Goal: Information Seeking & Learning: Learn about a topic

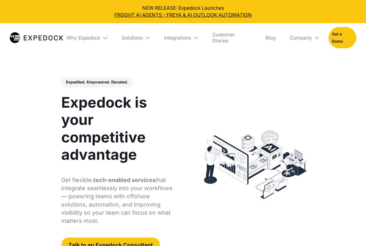
select select
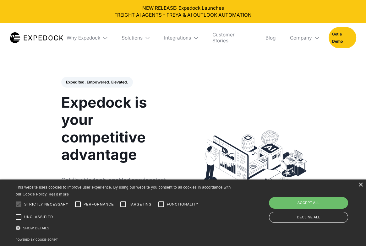
click at [343, 106] on header "Expedited. Empowered. Elevated. Automate Freight Document Extraction at 99.97% …" at bounding box center [183, 164] width 366 height 213
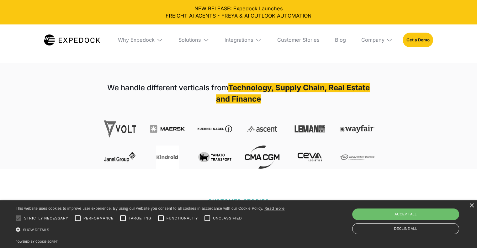
scroll to position [209, 0]
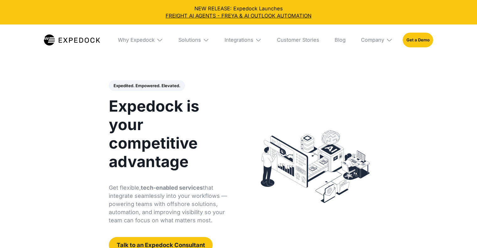
select select
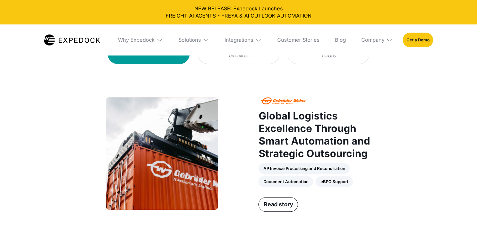
scroll to position [366, 0]
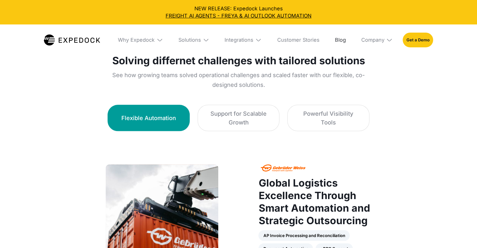
click at [342, 43] on link "Blog" at bounding box center [340, 39] width 21 height 31
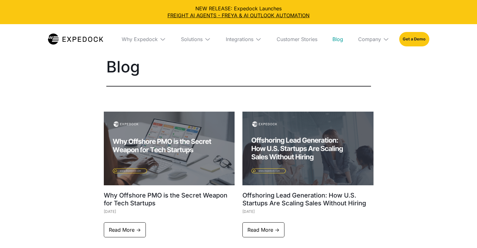
select select
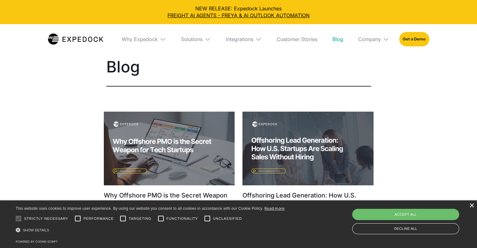
click at [470, 206] on div "×" at bounding box center [472, 206] width 5 height 5
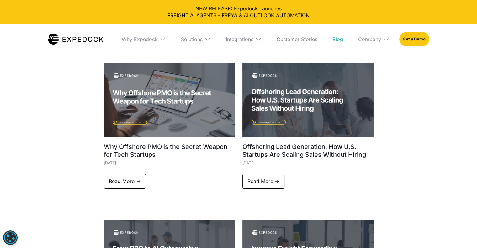
scroll to position [157, 0]
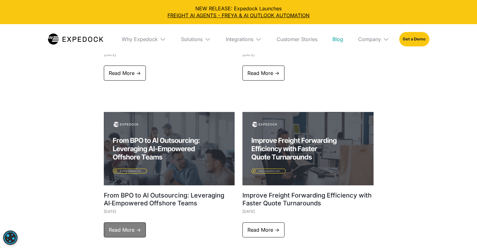
drag, startPoint x: 167, startPoint y: 162, endPoint x: 119, endPoint y: 226, distance: 79.9
click at [119, 226] on link "Read More ->" at bounding box center [125, 230] width 42 height 15
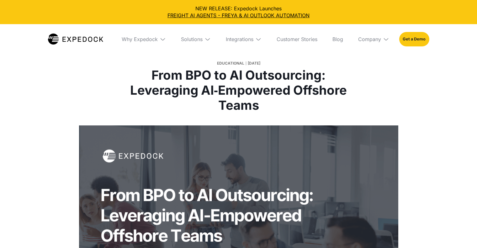
select select
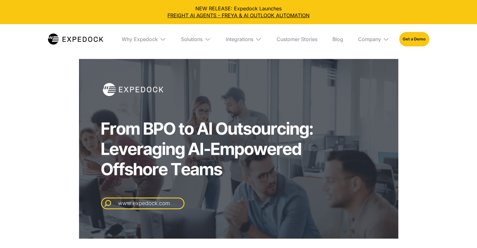
scroll to position [209, 0]
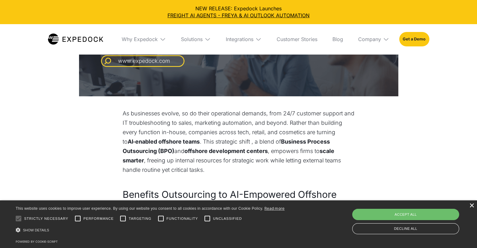
click at [471, 205] on div "×" at bounding box center [472, 206] width 5 height 5
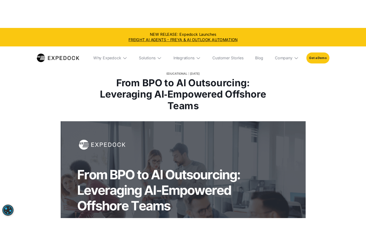
scroll to position [0, 0]
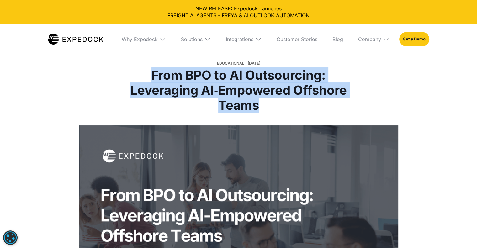
drag, startPoint x: 143, startPoint y: 72, endPoint x: 276, endPoint y: 107, distance: 137.8
click at [276, 107] on h1 "From BPO to AI Outsourcing: Leveraging AI‑Empowered Offshore Teams" at bounding box center [238, 90] width 233 height 45
copy h1 "From BPO to AI Outsourcing: Leveraging AI‑Empowered Offshore Teams"
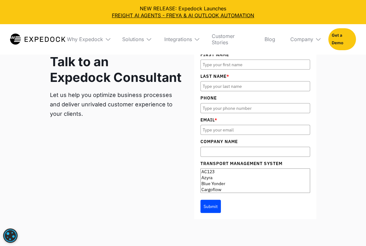
scroll to position [942, 0]
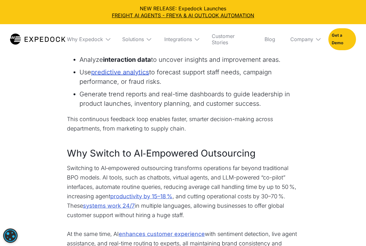
click at [120, 77] on link "predictive analytics" at bounding box center [120, 71] width 58 height 9
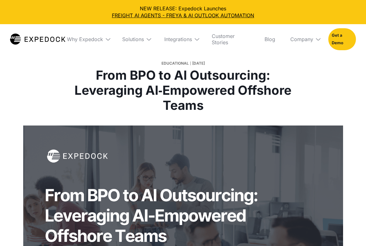
select select
click at [196, 37] on img at bounding box center [197, 39] width 6 height 6
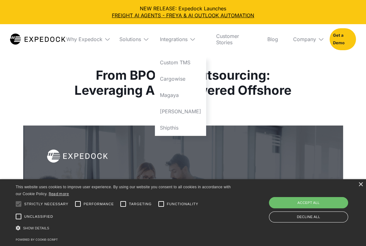
click at [306, 75] on div "Educational July 30, 2025 From BPO to AI Outsourcing: Leveraging AI‑Empowered O…" at bounding box center [182, 85] width 295 height 79
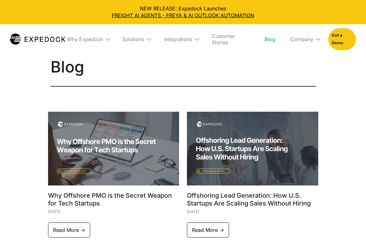
select select
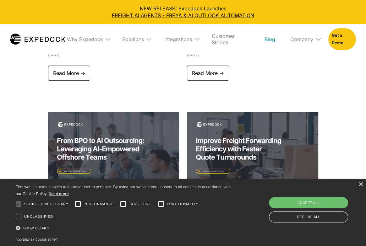
click at [363, 186] on div "× This website uses cookies to improve user experience. By using our website yo…" at bounding box center [183, 212] width 366 height 67
click at [317, 218] on div "Decline all" at bounding box center [308, 217] width 79 height 11
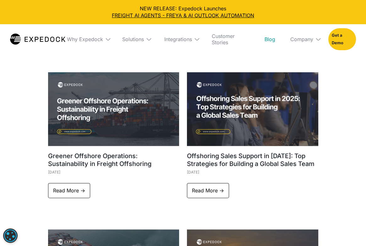
scroll to position [523, 0]
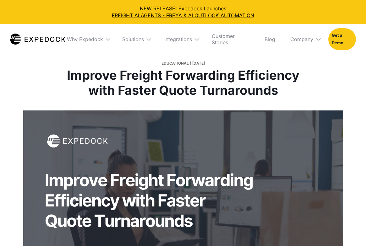
select select
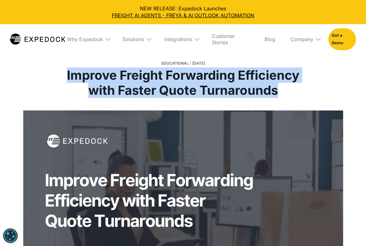
drag, startPoint x: 96, startPoint y: 71, endPoint x: 240, endPoint y: 105, distance: 147.7
click at [240, 98] on h1 "Improve Freight Forwarding Efficiency with Faster Quote Turnarounds" at bounding box center [183, 83] width 233 height 30
copy h1 "Improve Freight Forwarding Efficiency with Faster Quote Turnarounds"
click at [49, 79] on div "Educational July 23, 2025 Improve Freight Forwarding Efficiency with Faster Quo…" at bounding box center [182, 78] width 295 height 64
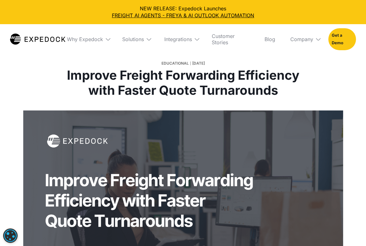
drag, startPoint x: 27, startPoint y: 97, endPoint x: 36, endPoint y: 98, distance: 9.4
click at [27, 96] on div "Educational July 23, 2025 Improve Freight Forwarding Efficiency with Faster Quo…" at bounding box center [183, 55] width 366 height 110
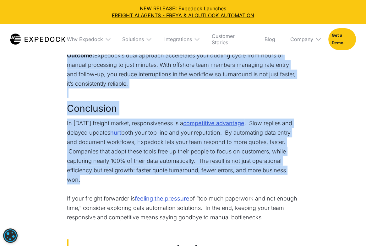
scroll to position [1308, 0]
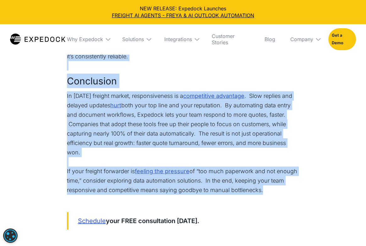
drag, startPoint x: 57, startPoint y: 168, endPoint x: 259, endPoint y: 197, distance: 203.9
copy div "The High Cost of Slow Quote Responses In freight forwarding, speed is as crucia…"
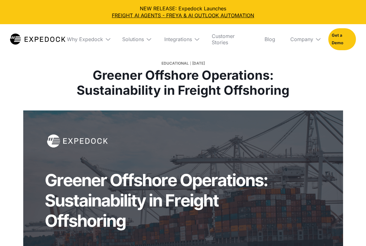
select select
click at [25, 80] on div "Educational [DATE] Greener Offshore Operations: Sustainability in Freight Offsh…" at bounding box center [183, 55] width 366 height 110
